Goal: Task Accomplishment & Management: Manage account settings

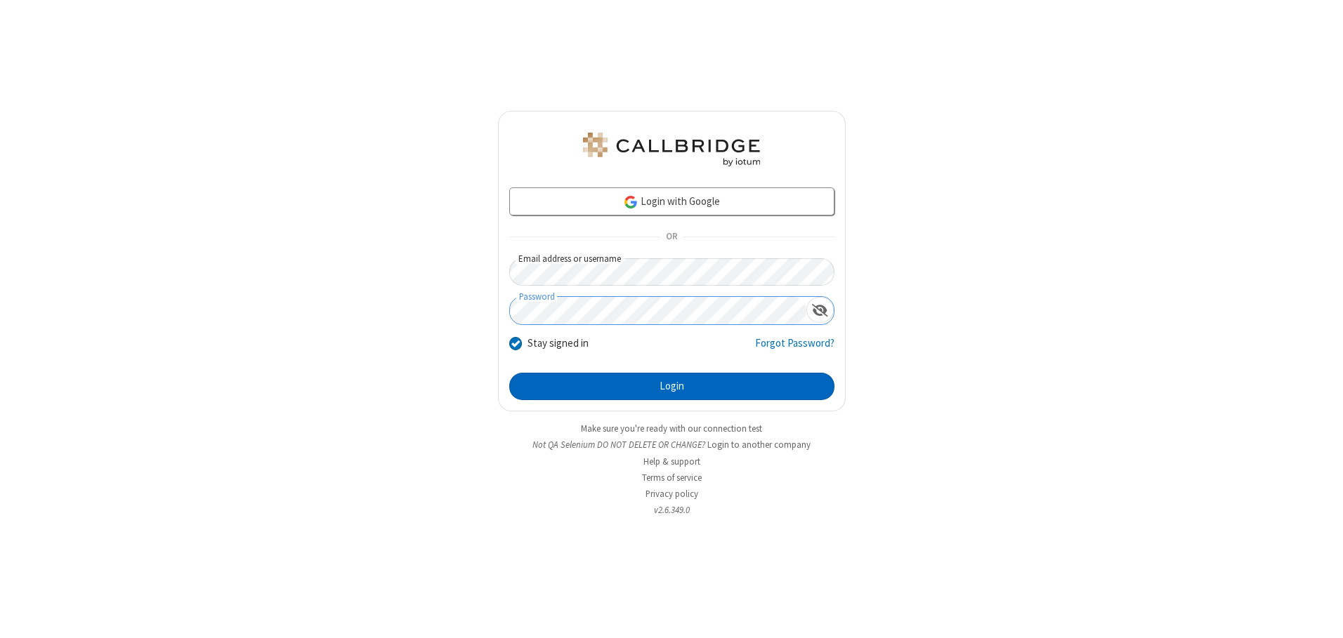
click at [671, 386] on button "Login" at bounding box center [671, 387] width 325 height 28
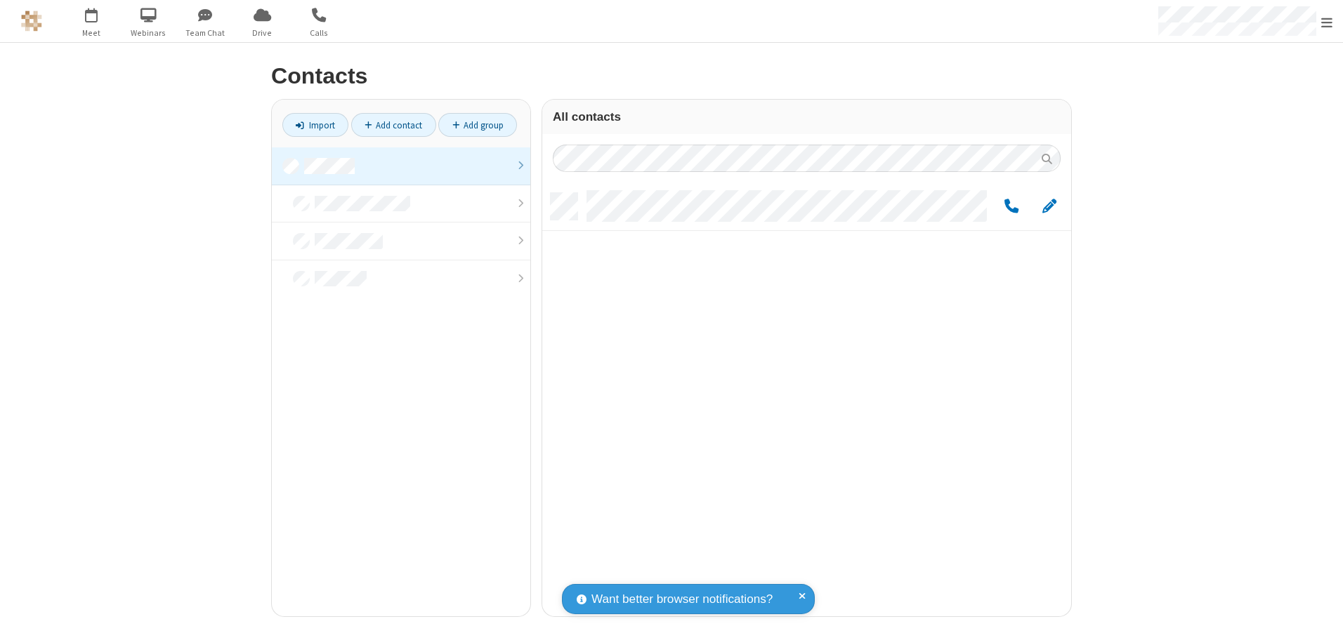
scroll to position [423, 518]
click at [401, 166] on link at bounding box center [401, 166] width 258 height 38
click at [393, 125] on link "Add contact" at bounding box center [393, 125] width 85 height 24
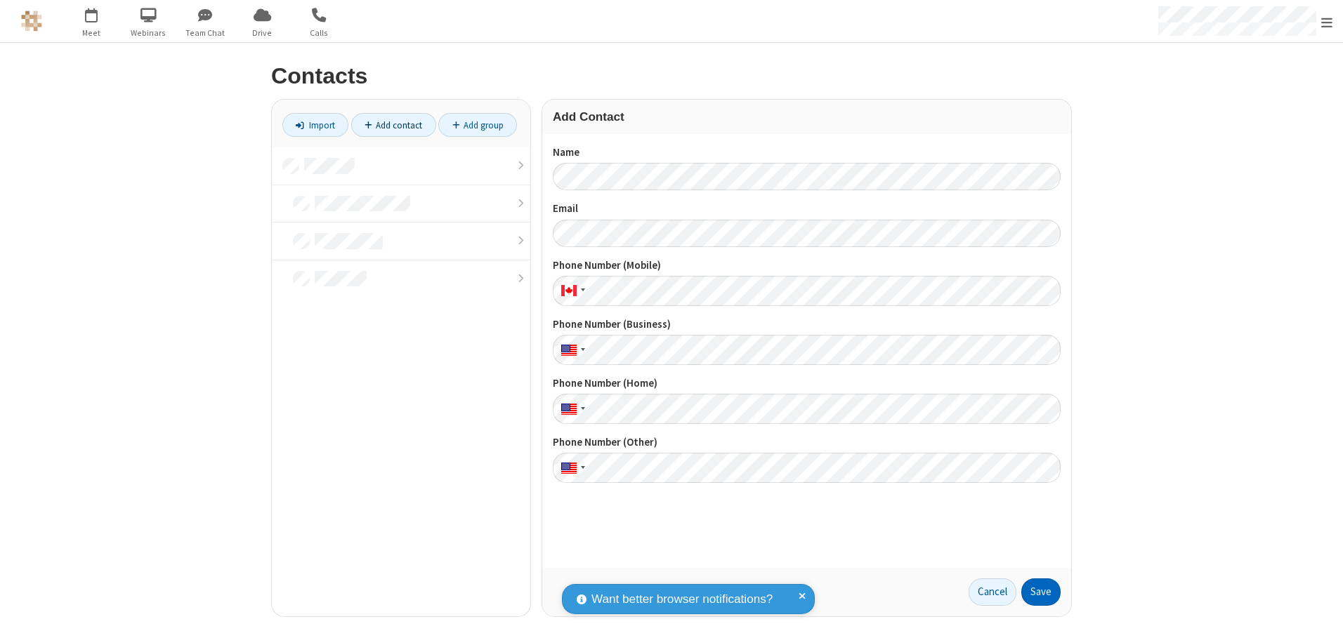
click at [1041, 592] on button "Save" at bounding box center [1040, 593] width 39 height 28
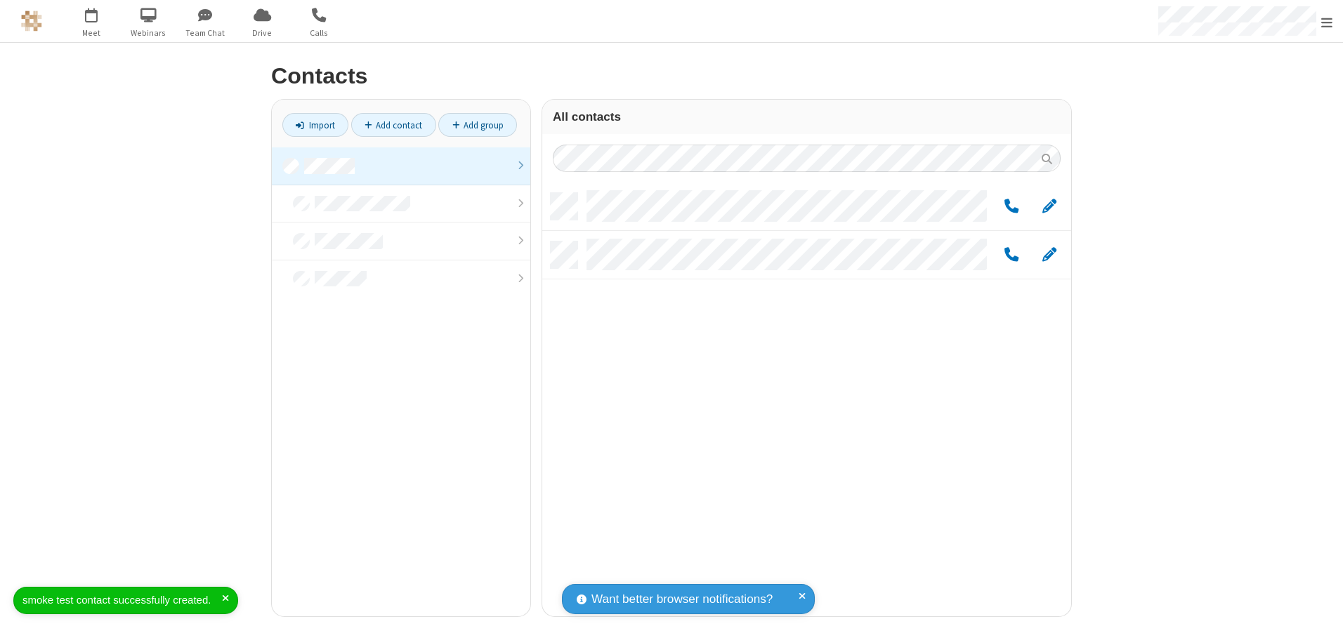
scroll to position [423, 518]
